Goal: Task Accomplishment & Management: Complete application form

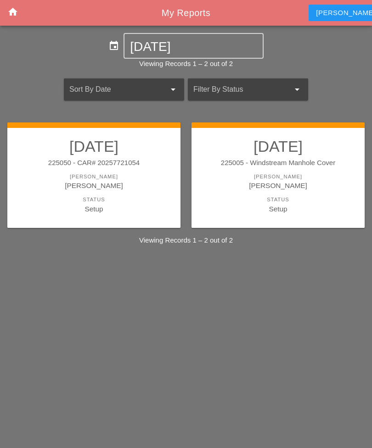
click at [246, 196] on div "Status" at bounding box center [277, 200] width 155 height 8
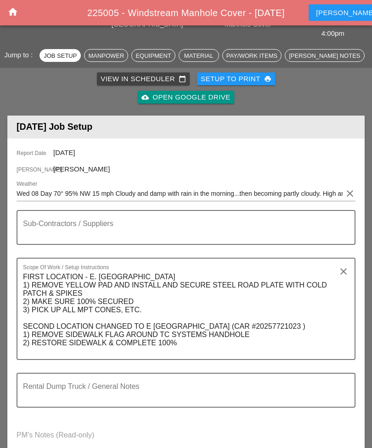
scroll to position [75, 0]
click at [108, 51] on div "Manpower" at bounding box center [106, 55] width 36 height 9
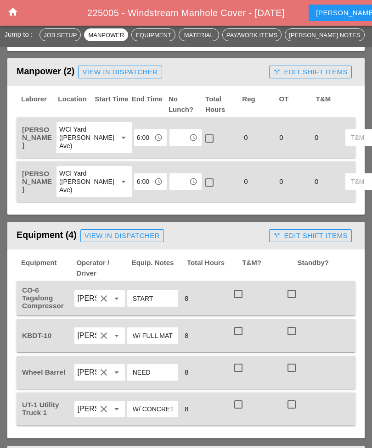
scroll to position [496, 0]
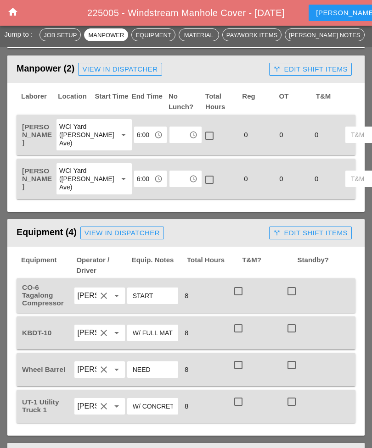
click at [189, 131] on icon "access_time" at bounding box center [193, 135] width 8 height 8
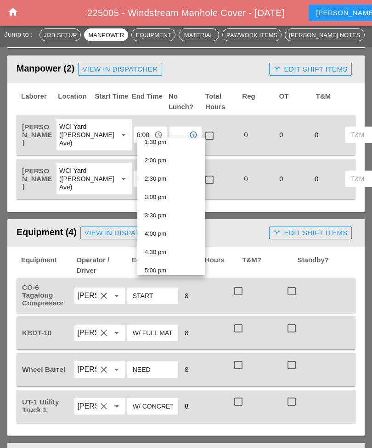
scroll to position [503, 0]
click at [153, 249] on div "4:30 pm" at bounding box center [171, 251] width 53 height 11
type input "4:30 pm"
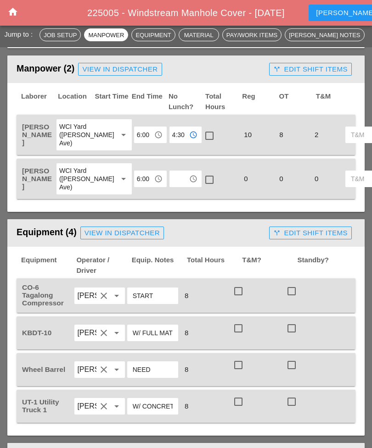
click at [189, 183] on icon "access_time" at bounding box center [193, 179] width 8 height 8
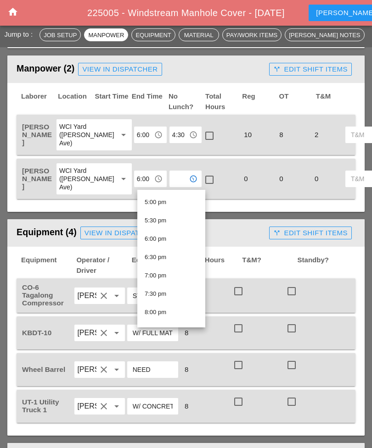
scroll to position [623, 0]
click at [179, 202] on div "5:00 pm" at bounding box center [171, 201] width 53 height 11
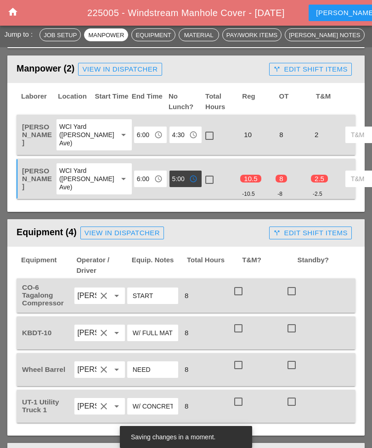
click at [189, 179] on icon "access_time" at bounding box center [193, 179] width 8 height 8
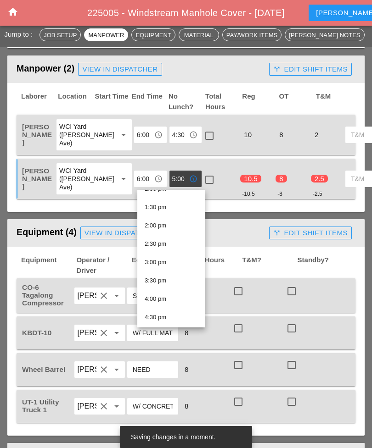
scroll to position [487, 0]
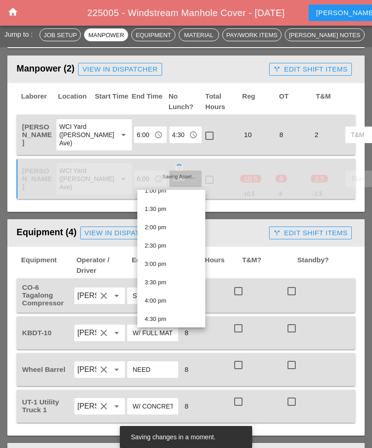
click at [154, 318] on div "4:30 pm" at bounding box center [171, 319] width 53 height 11
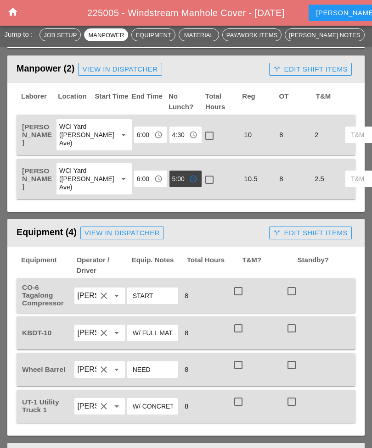
click at [189, 181] on icon "access_time" at bounding box center [193, 179] width 8 height 8
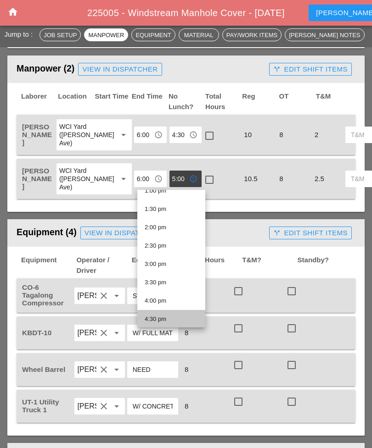
click at [152, 318] on div "4:30 pm" at bounding box center [171, 319] width 53 height 11
type input "4:30 pm"
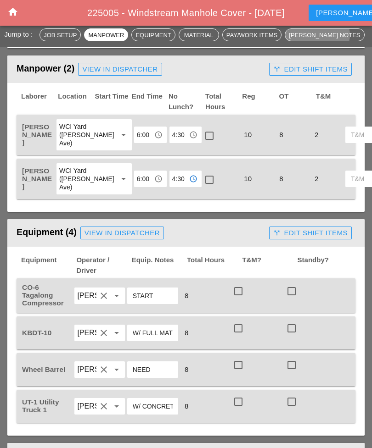
click at [318, 36] on div "[PERSON_NAME] Notes" at bounding box center [324, 34] width 71 height 9
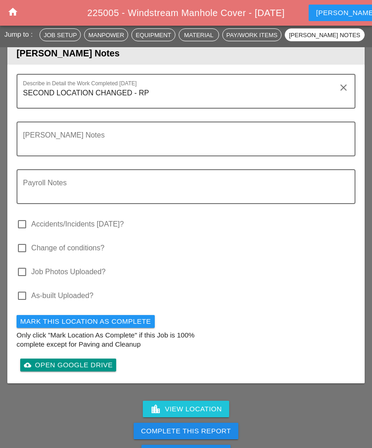
scroll to position [1354, 0]
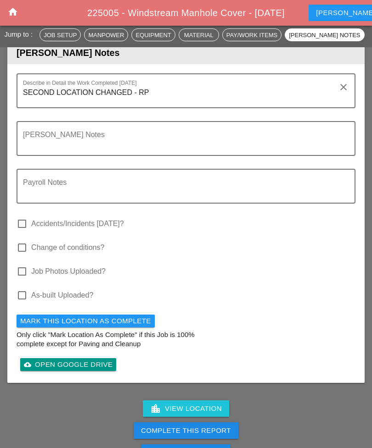
click at [174, 97] on textarea "SECOND LOCATION CHANGED - RP" at bounding box center [182, 96] width 318 height 22
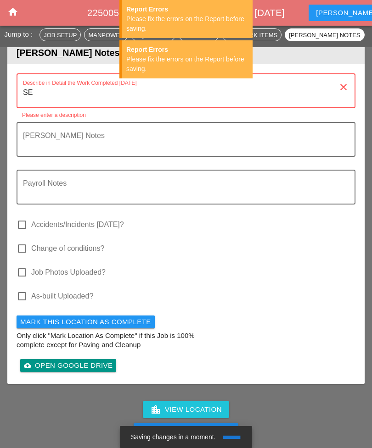
type textarea "S"
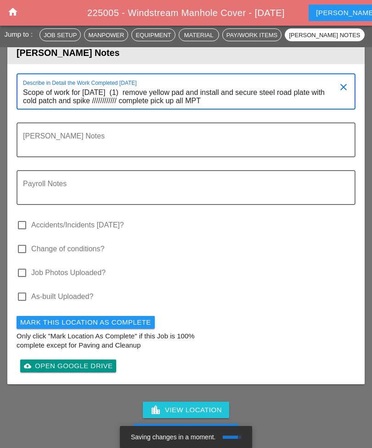
scroll to position [0, 0]
type textarea "Scope of work for 10 /8 /2025 (1) remove yellow pad and install and secure stee…"
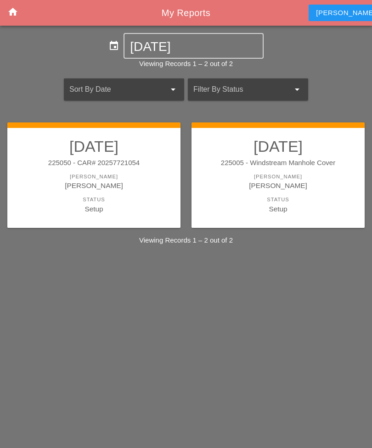
click at [239, 204] on div "Setup" at bounding box center [277, 209] width 155 height 11
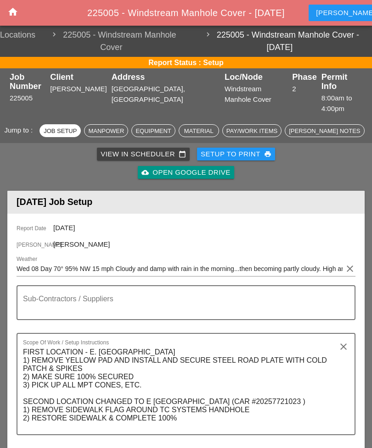
click at [307, 127] on button "[PERSON_NAME] Notes" at bounding box center [323, 130] width 79 height 13
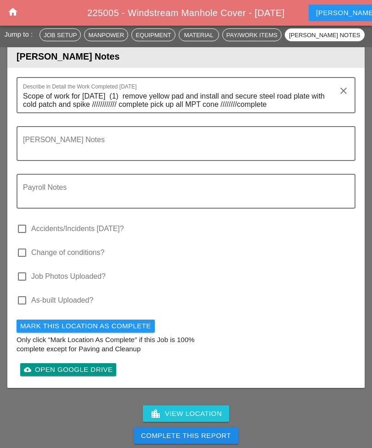
scroll to position [1354, 0]
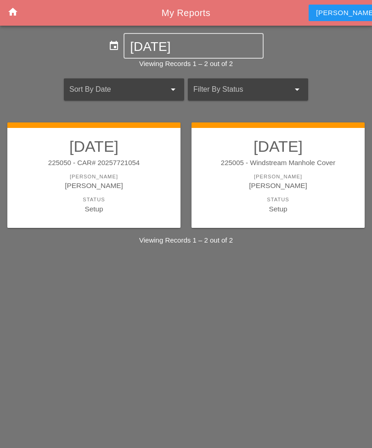
click at [243, 187] on div "[PERSON_NAME]" at bounding box center [277, 185] width 155 height 11
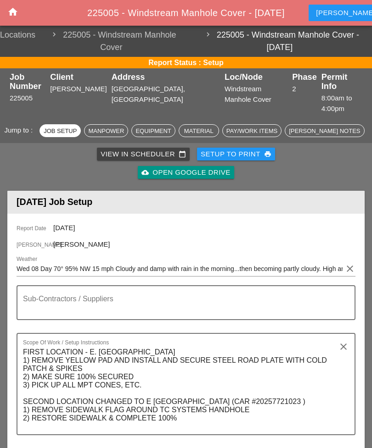
click at [322, 126] on button "[PERSON_NAME] Notes" at bounding box center [323, 130] width 79 height 13
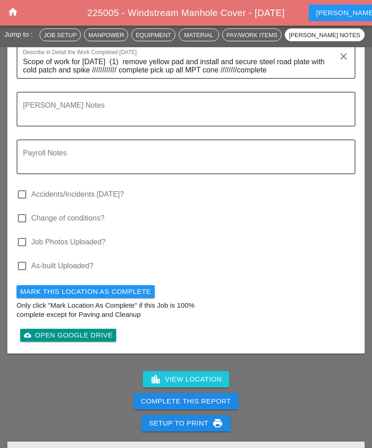
scroll to position [1395, 0]
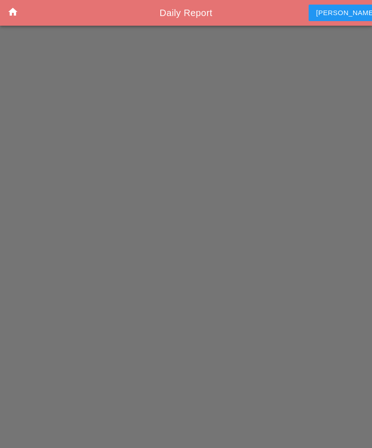
scroll to position [29, 0]
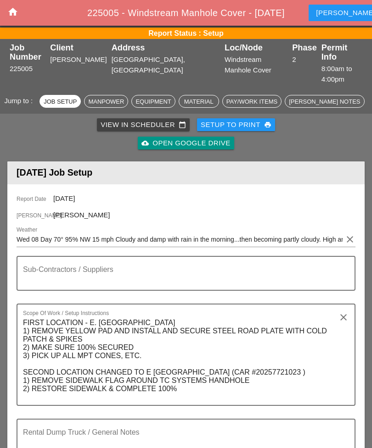
click at [323, 96] on button "[PERSON_NAME] Notes" at bounding box center [323, 101] width 79 height 13
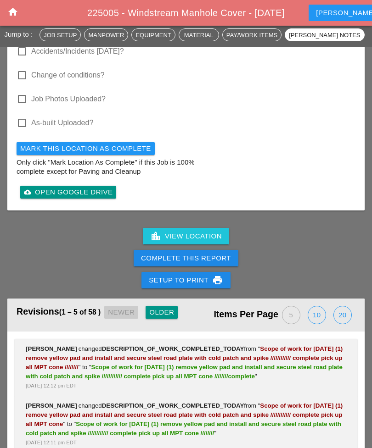
scroll to position [1533, 0]
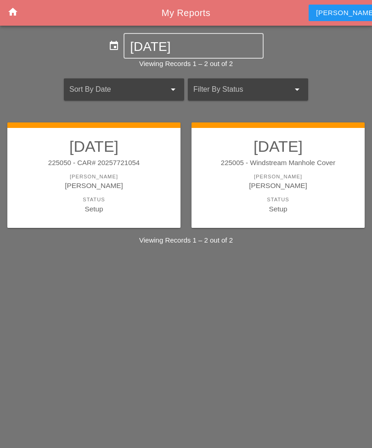
click at [236, 187] on div "[PERSON_NAME]" at bounding box center [277, 185] width 155 height 11
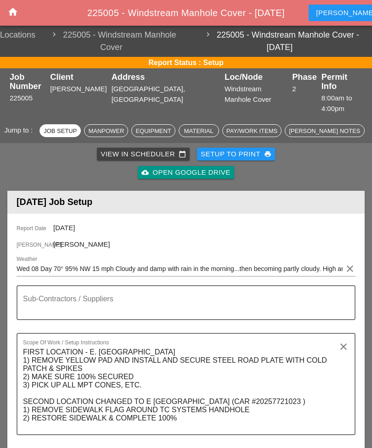
click at [312, 127] on div "[PERSON_NAME] Notes" at bounding box center [324, 131] width 71 height 9
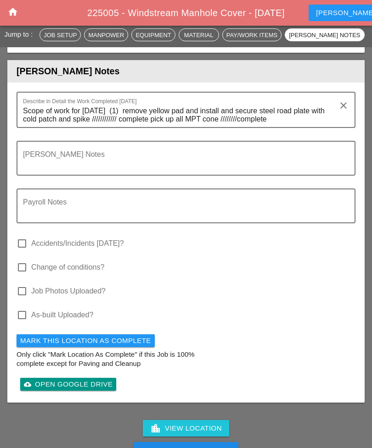
scroll to position [1354, 0]
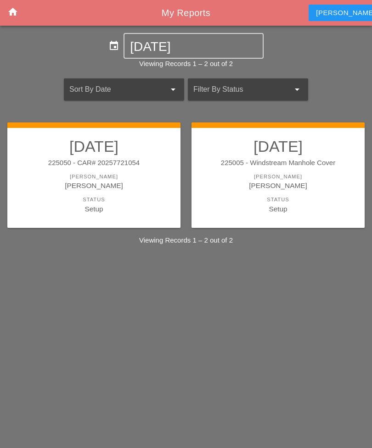
click at [229, 198] on div "Status" at bounding box center [277, 200] width 155 height 8
click at [232, 202] on div "Status" at bounding box center [277, 200] width 155 height 8
click at [242, 193] on link "10/08/2025 225005 - Windstream Manhole Cover Foreman Rudolph Bell Status Setup" at bounding box center [277, 175] width 155 height 77
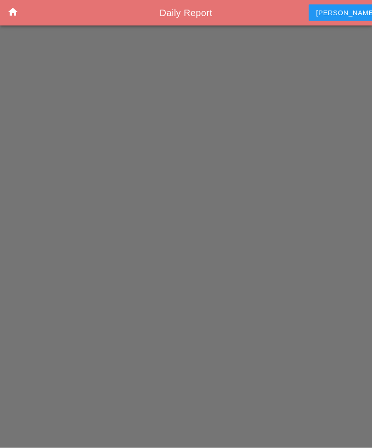
scroll to position [1, 0]
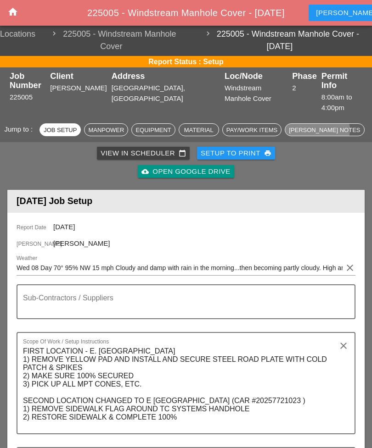
click at [312, 126] on div "[PERSON_NAME] Notes" at bounding box center [324, 130] width 71 height 9
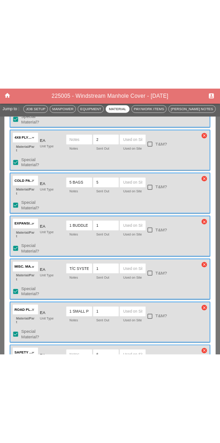
scroll to position [2344, 0]
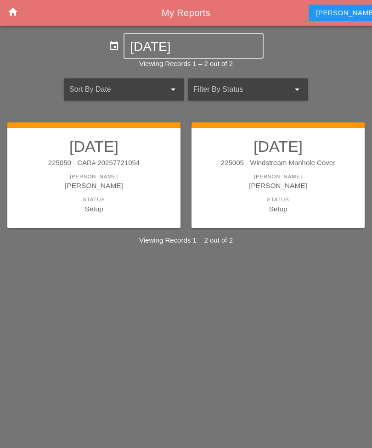
click at [234, 186] on div "[PERSON_NAME]" at bounding box center [277, 185] width 155 height 11
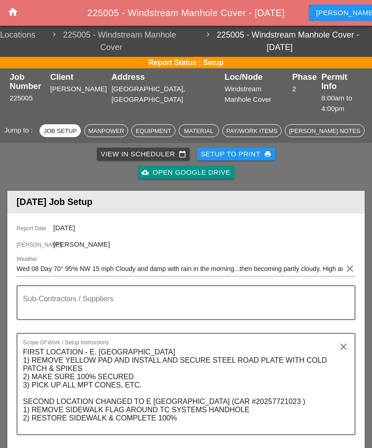
click at [325, 127] on div "[PERSON_NAME] Notes" at bounding box center [324, 131] width 71 height 9
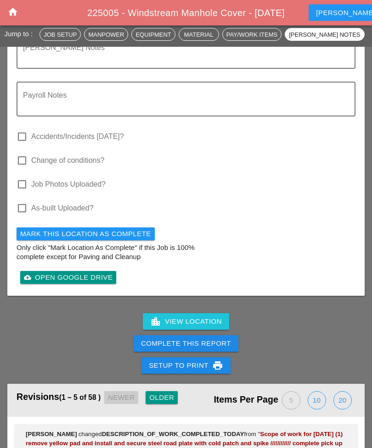
scroll to position [1444, 0]
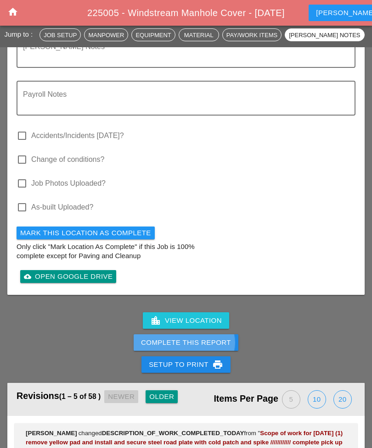
click at [136, 343] on button "Complete This Report" at bounding box center [186, 342] width 105 height 17
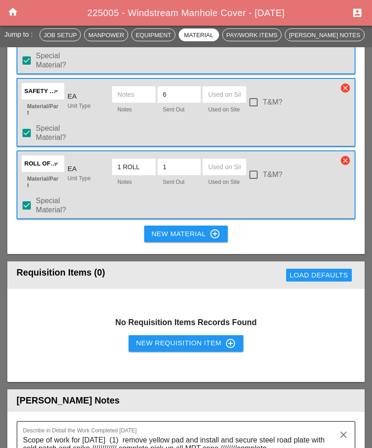
scroll to position [1189, 0]
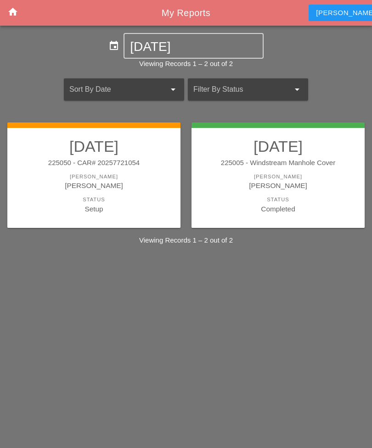
click at [58, 199] on div "Status" at bounding box center [94, 200] width 155 height 8
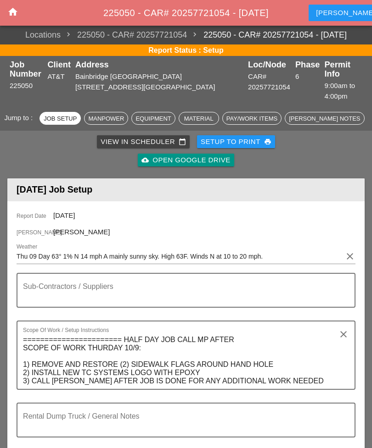
click at [115, 114] on div "Manpower" at bounding box center [106, 118] width 36 height 9
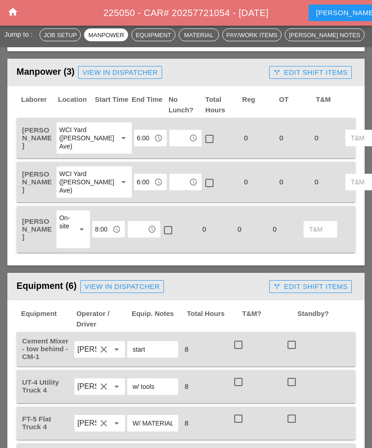
scroll to position [450, 0]
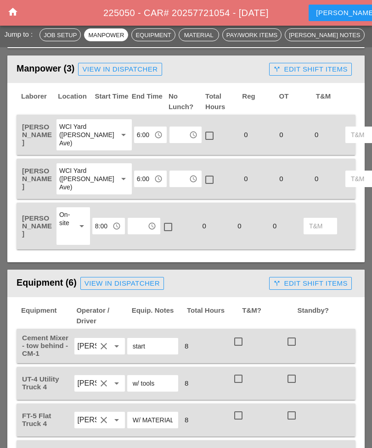
click at [189, 131] on icon "access_time" at bounding box center [193, 135] width 8 height 8
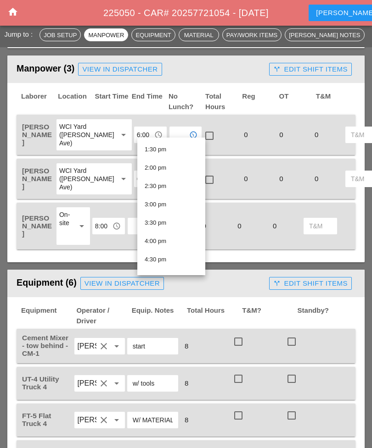
scroll to position [495, 0]
click at [154, 203] on div "3:00 pm" at bounding box center [171, 204] width 53 height 11
type input "3:00 pm"
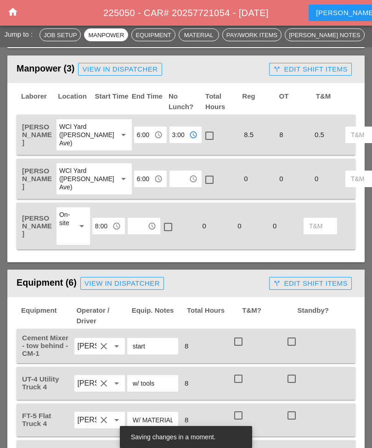
click at [172, 175] on input "text" at bounding box center [179, 179] width 14 height 15
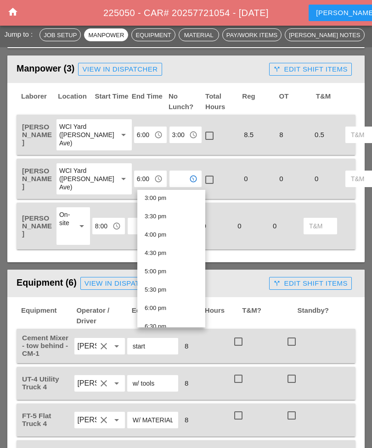
scroll to position [554, 0]
click at [151, 198] on div "3:00 pm" at bounding box center [171, 197] width 53 height 11
type input "3:00 pm"
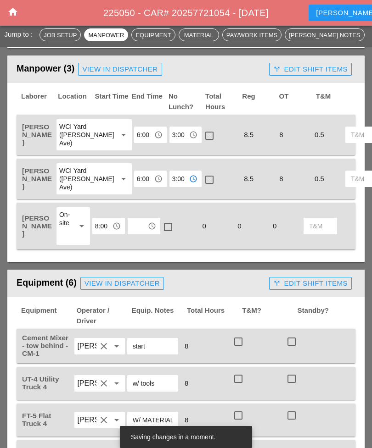
click at [153, 230] on icon "access_time" at bounding box center [152, 226] width 8 height 8
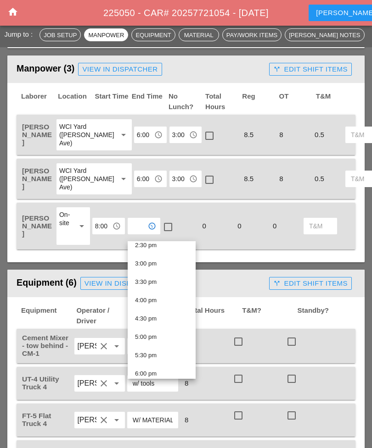
scroll to position [540, 0]
click at [143, 260] on div "3:00 pm" at bounding box center [161, 262] width 53 height 11
type input "3:00 pm"
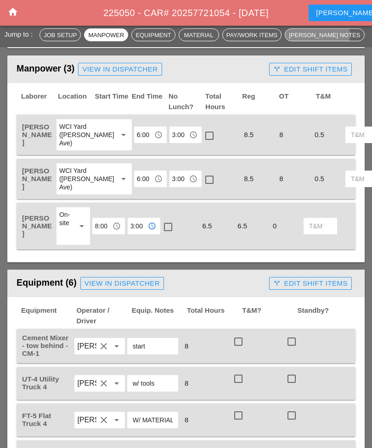
click at [319, 36] on div "[PERSON_NAME] Notes" at bounding box center [324, 34] width 71 height 9
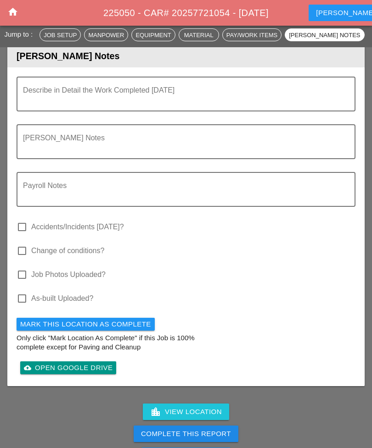
scroll to position [1463, 0]
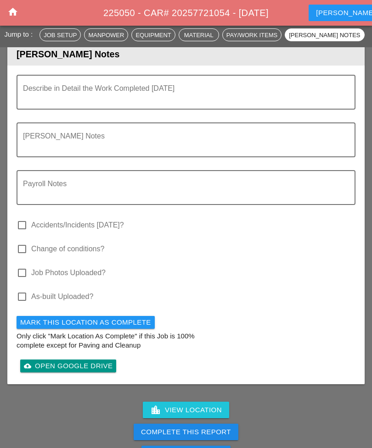
click at [191, 96] on textarea "Describe in Detail the Work Completed Today" at bounding box center [182, 98] width 318 height 22
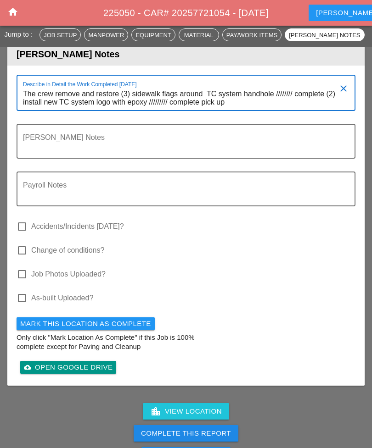
scroll to position [0, 0]
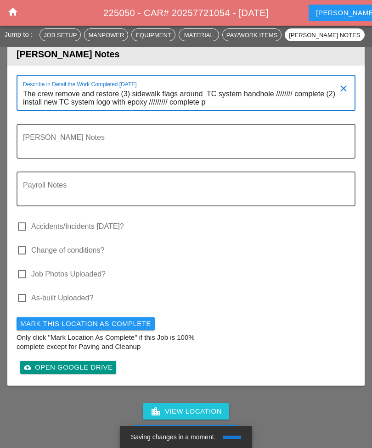
type textarea "The crew remove and restore (3) sidewalk flags around TC system handhole //////…"
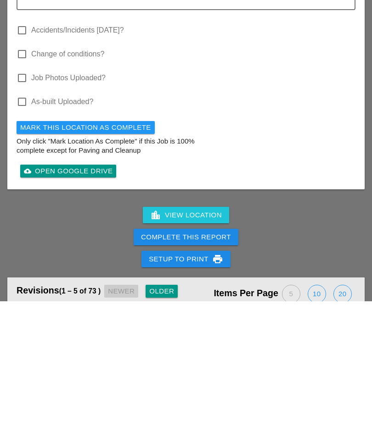
scroll to position [1513, 0]
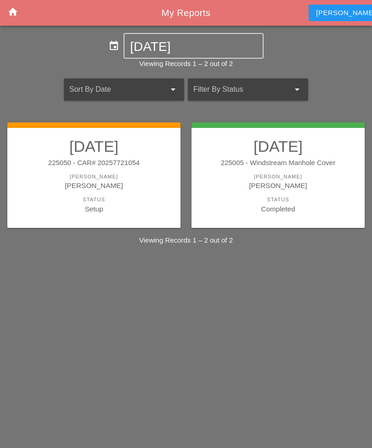
click at [139, 196] on div "Status" at bounding box center [94, 200] width 155 height 8
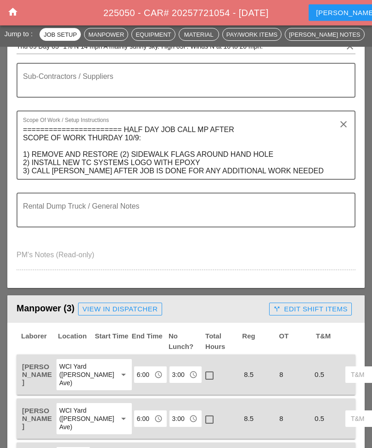
scroll to position [210, 0]
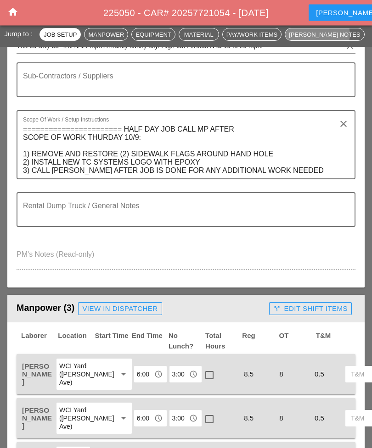
click at [310, 37] on div "[PERSON_NAME] Notes" at bounding box center [324, 34] width 71 height 9
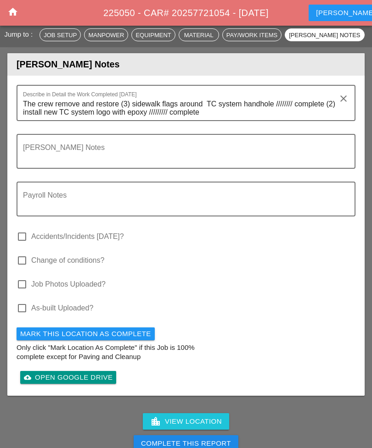
scroll to position [1463, 0]
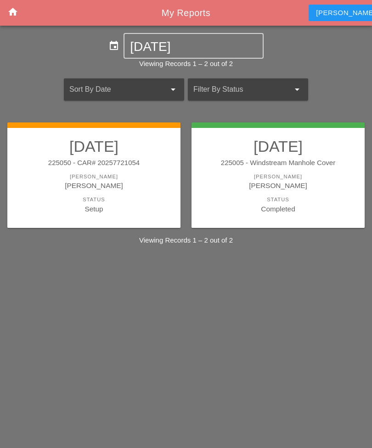
click at [52, 201] on div "Status" at bounding box center [94, 200] width 155 height 8
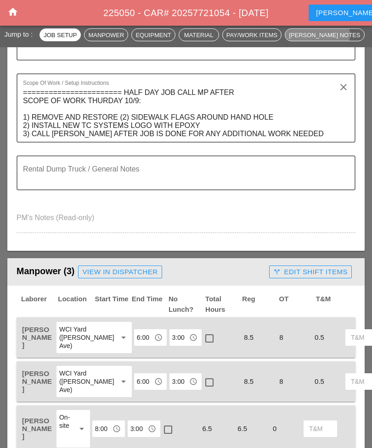
click at [307, 40] on button "[PERSON_NAME] Notes" at bounding box center [323, 34] width 79 height 13
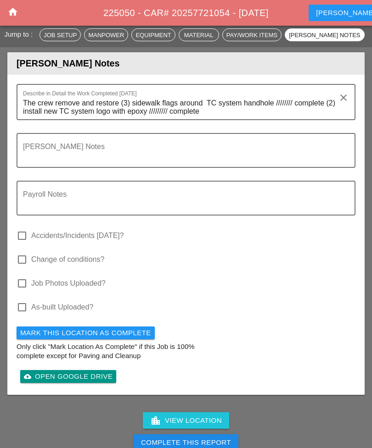
scroll to position [1463, 0]
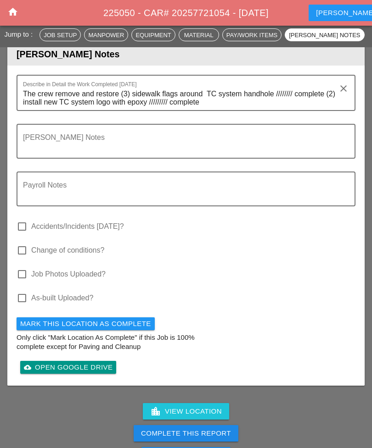
click at [134, 434] on div "Complete This Report" at bounding box center [186, 434] width 372 height 22
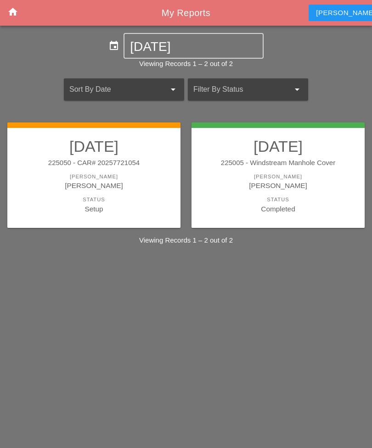
click at [138, 198] on div "Status" at bounding box center [94, 200] width 155 height 8
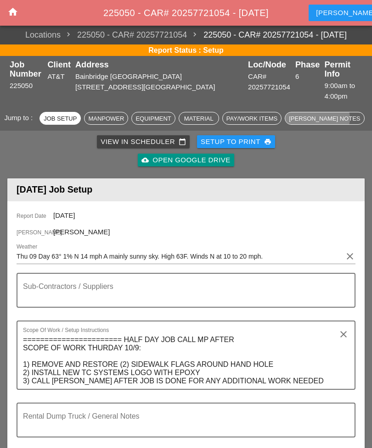
click at [309, 114] on div "[PERSON_NAME] Notes" at bounding box center [324, 118] width 71 height 9
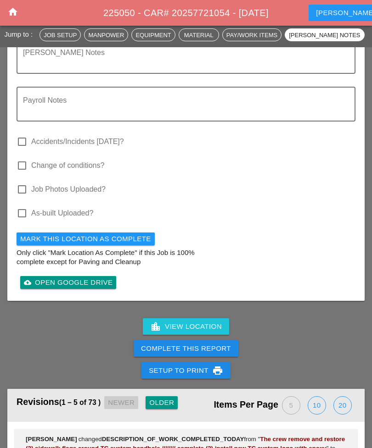
scroll to position [1549, 0]
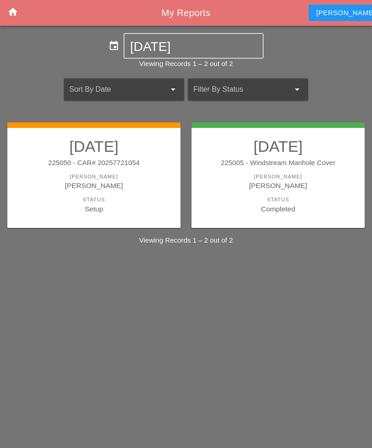
click at [147, 196] on div "Status" at bounding box center [94, 200] width 155 height 8
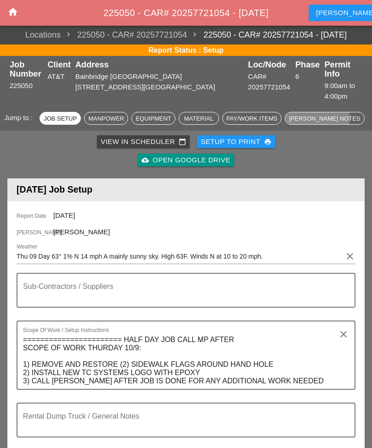
click at [316, 114] on button "[PERSON_NAME] Notes" at bounding box center [323, 118] width 79 height 13
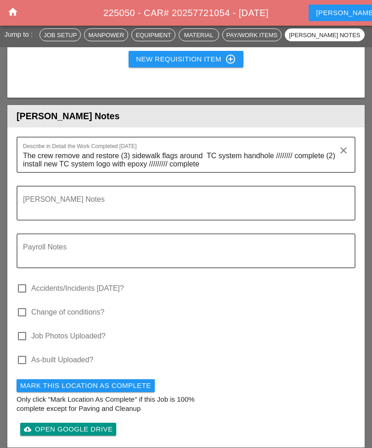
scroll to position [1463, 0]
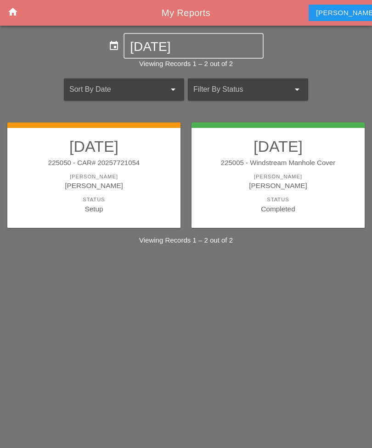
click at [137, 189] on div "[PERSON_NAME]" at bounding box center [94, 185] width 155 height 11
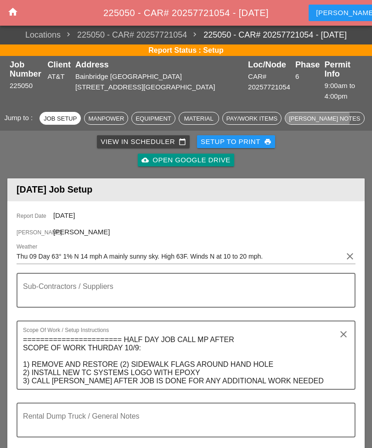
click at [310, 114] on div "[PERSON_NAME] Notes" at bounding box center [324, 118] width 71 height 9
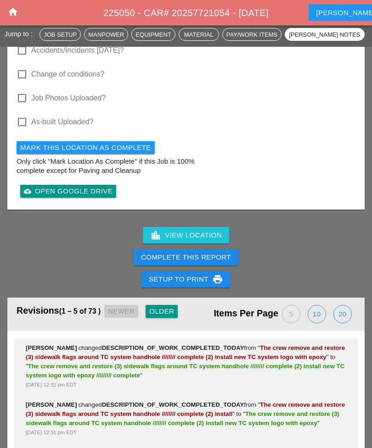
scroll to position [1639, 0]
click at [143, 261] on div "Complete This Report" at bounding box center [186, 257] width 90 height 11
